Goal: Transaction & Acquisition: Purchase product/service

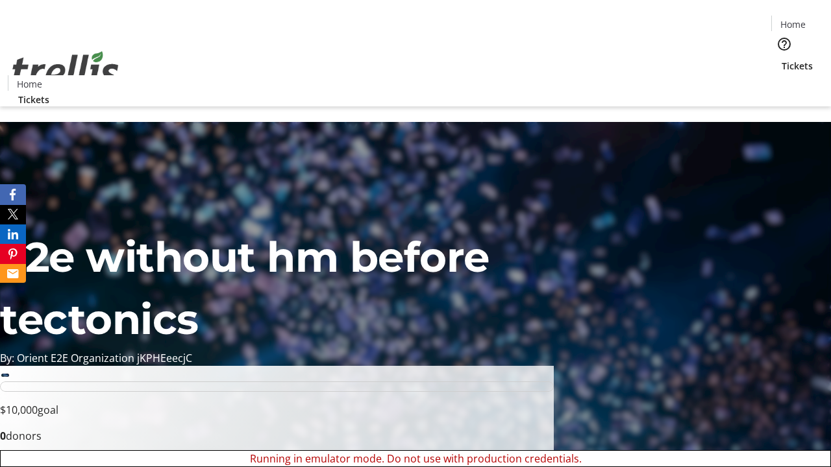
click at [794, 19] on span "Sign Up" at bounding box center [799, 18] width 38 height 16
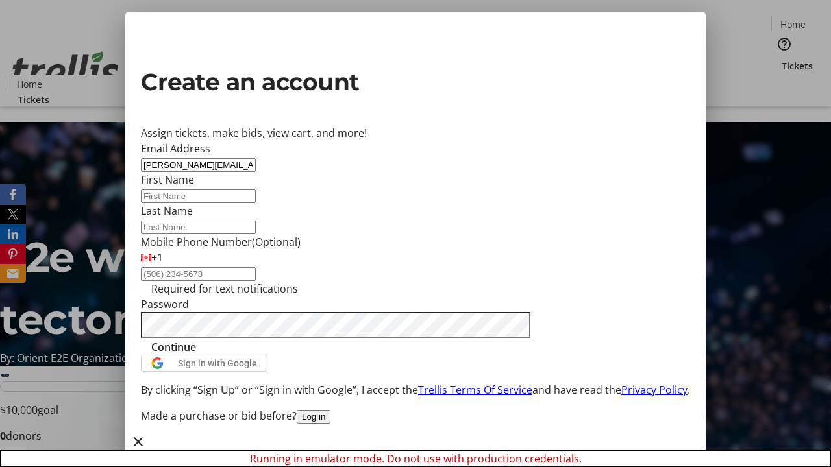
type input "[PERSON_NAME][EMAIL_ADDRESS][DOMAIN_NAME]"
type input "[PERSON_NAME]"
click at [196, 355] on span "Continue" at bounding box center [173, 348] width 45 height 16
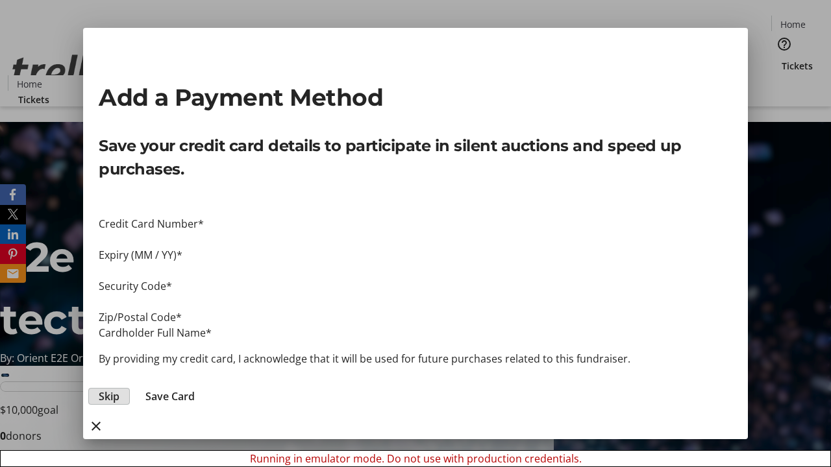
click at [119, 389] on span "Skip" at bounding box center [109, 397] width 21 height 16
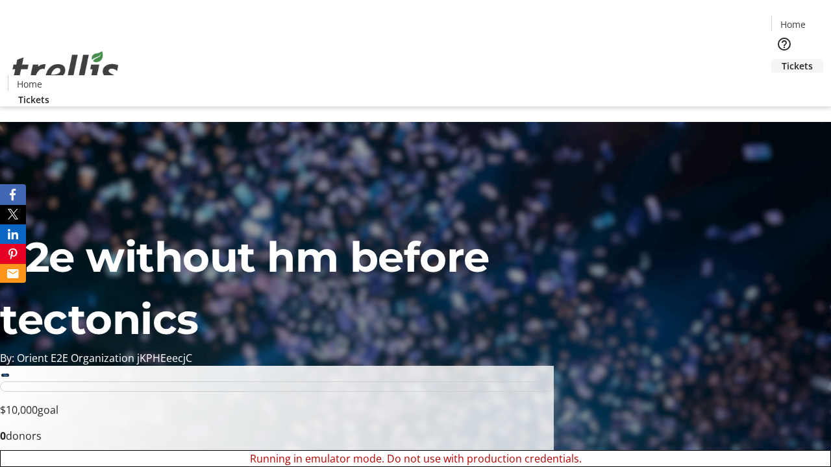
click at [782, 59] on span "Tickets" at bounding box center [797, 66] width 31 height 14
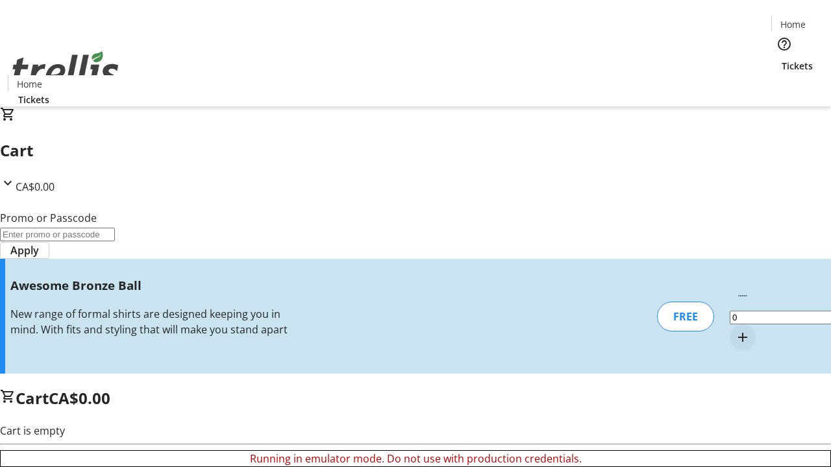
click at [735, 330] on mat-icon "Increment by one" at bounding box center [743, 338] width 16 height 16
type input "1"
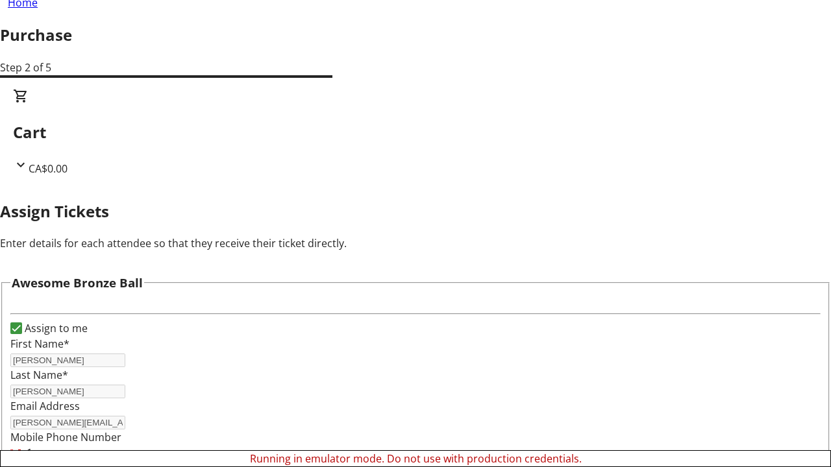
scroll to position [79, 0]
